Goal: Information Seeking & Learning: Learn about a topic

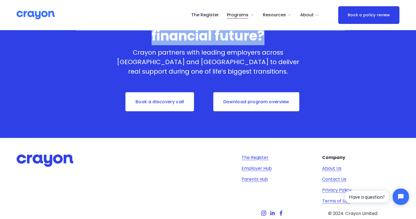
scroll to position [1310, 0]
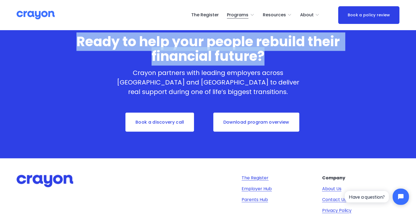
drag, startPoint x: 224, startPoint y: 58, endPoint x: 297, endPoint y: 123, distance: 97.5
copy article "LOREMIP Dolorsi a consec adipiscin elitsed doe tempo incidi utlaboreet Dolorema…"
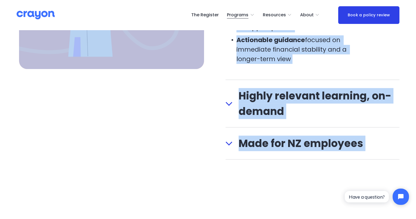
scroll to position [617, 0]
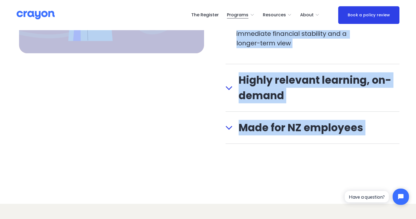
click at [234, 90] on span "Highly relevant learning, on-demand" at bounding box center [315, 87] width 167 height 31
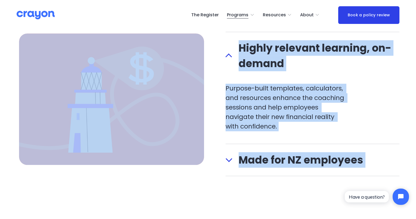
scroll to position [485, 0]
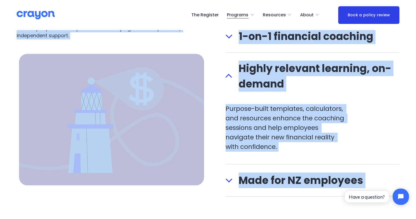
click at [274, 146] on p "Purpose-built templates, calculators, and resources enhance the coaching sessio…" at bounding box center [286, 128] width 122 height 48
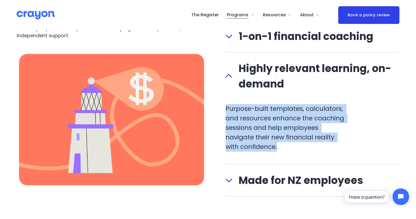
drag, startPoint x: 286, startPoint y: 147, endPoint x: 222, endPoint y: 108, distance: 74.6
click at [222, 108] on div "What’s included in Restart: Redundancy The Crayon promise: No product sales. No…" at bounding box center [208, 148] width 416 height 322
copy p "Purpose-built templates, calculators, and resources enhance the coaching sessio…"
click at [316, 183] on span "Made for NZ employees" at bounding box center [315, 181] width 167 height 16
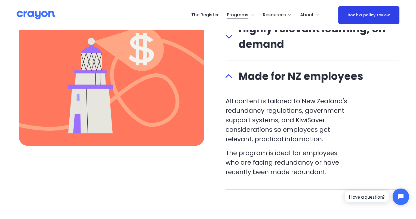
scroll to position [537, 0]
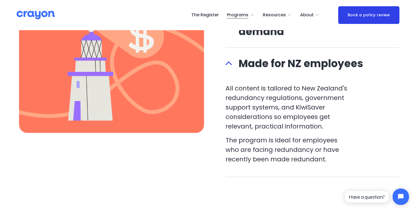
click at [285, 64] on span "Made for NZ employees" at bounding box center [315, 64] width 167 height 16
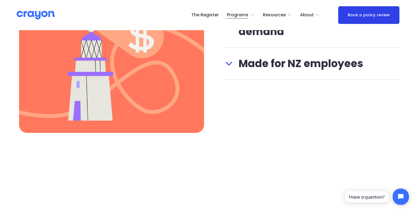
click at [285, 64] on span "Made for NZ employees" at bounding box center [315, 64] width 167 height 16
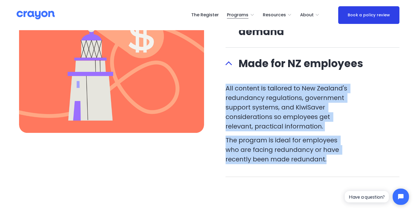
drag, startPoint x: 225, startPoint y: 89, endPoint x: 342, endPoint y: 167, distance: 139.9
click at [342, 167] on div "All content is tailored to New Zealand's redundancy regulations, government sup…" at bounding box center [286, 128] width 122 height 89
copy div "All content is tailored to New Zealand's redundancy regulations, government sup…"
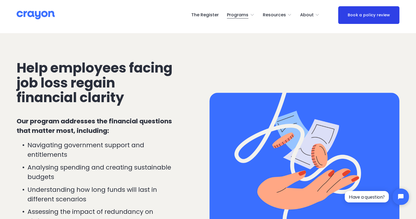
scroll to position [821, 0]
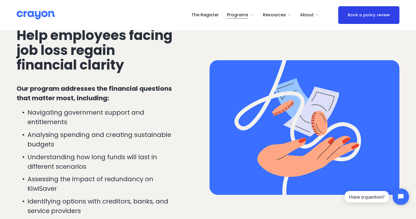
click at [122, 59] on span "Help employees facing job loss regain financial clarity" at bounding box center [96, 50] width 159 height 48
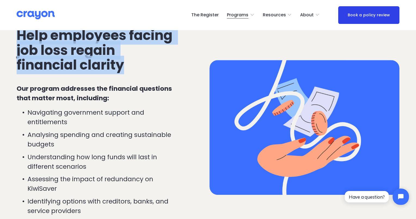
click at [122, 59] on span "Help employees facing job loss regain financial clarity" at bounding box center [96, 50] width 159 height 48
copy div "Help employees facing job loss regain financial clarity"
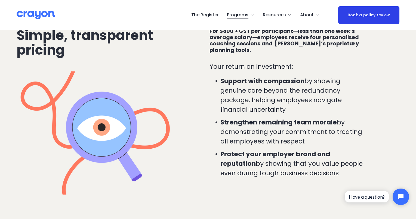
scroll to position [1097, 0]
